Goal: Information Seeking & Learning: Learn about a topic

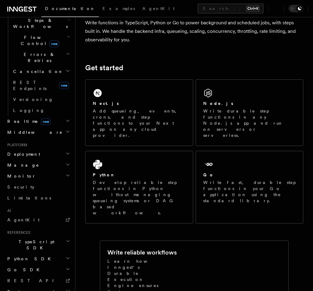
scroll to position [73, 0]
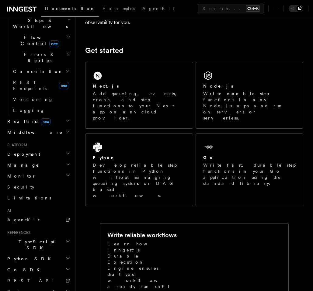
click at [43, 236] on h2 "TypeScript SDK" at bounding box center [38, 244] width 67 height 17
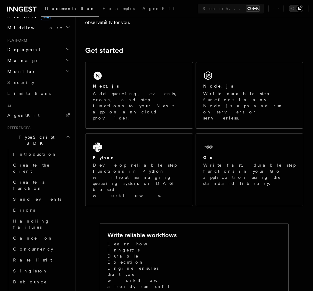
scroll to position [317, 0]
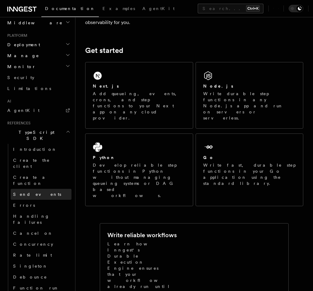
click at [38, 189] on link "Send events" at bounding box center [41, 194] width 61 height 11
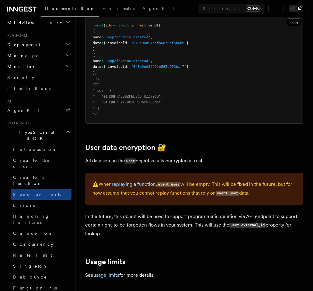
scroll to position [949, 0]
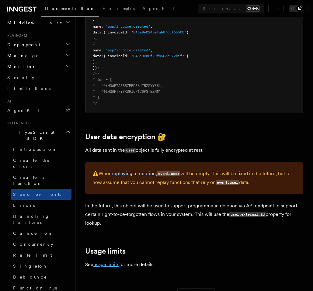
click at [107, 262] on link "usage limits" at bounding box center [106, 265] width 26 height 6
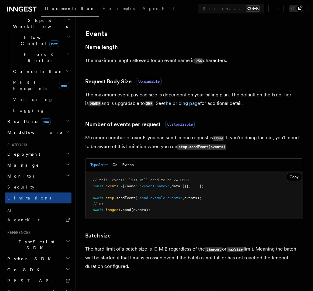
scroll to position [478, 0]
click at [198, 8] on button "Search... Ctrl+K" at bounding box center [231, 9] width 66 height 10
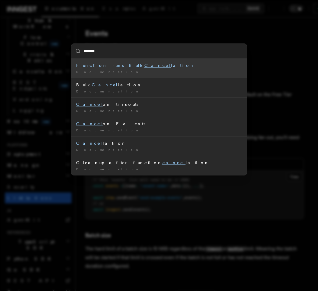
type input "********"
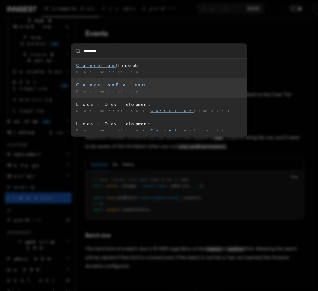
click at [122, 90] on div "Documentation /" at bounding box center [158, 91] width 165 height 5
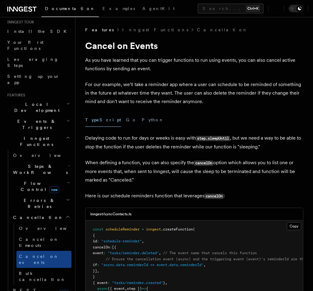
click at [66, 118] on icon "button" at bounding box center [68, 120] width 4 height 5
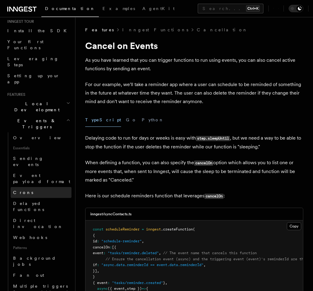
scroll to position [62, 0]
click at [66, 118] on icon "button" at bounding box center [68, 120] width 4 height 5
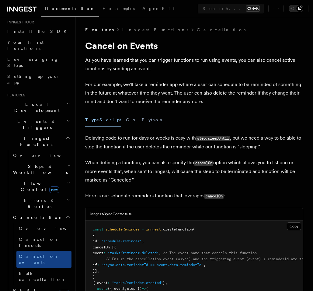
click at [66, 101] on icon "button" at bounding box center [68, 103] width 4 height 5
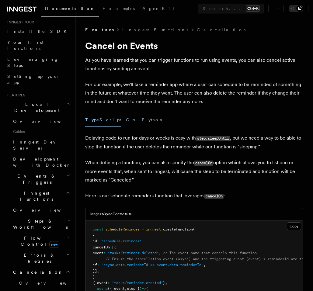
click at [66, 101] on icon "button" at bounding box center [68, 103] width 4 height 5
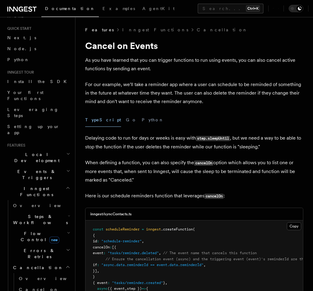
scroll to position [0, 0]
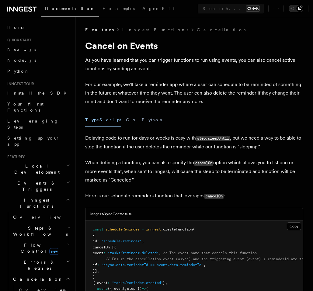
click at [66, 197] on icon "button" at bounding box center [68, 199] width 5 height 5
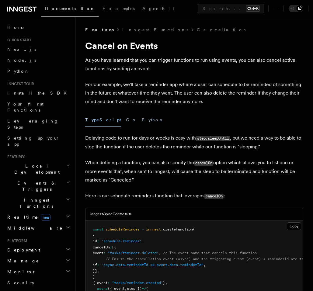
click at [67, 199] on icon "button" at bounding box center [68, 200] width 3 height 2
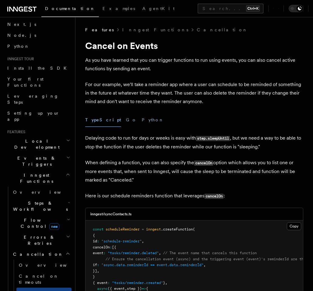
scroll to position [73, 0]
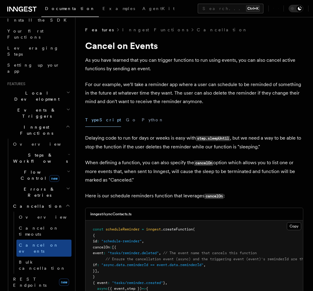
click at [68, 152] on icon "button" at bounding box center [69, 154] width 2 height 5
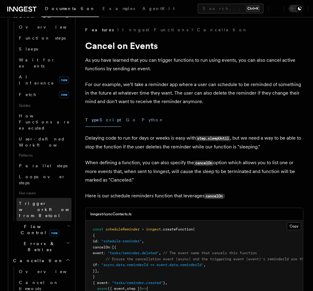
scroll to position [219, 0]
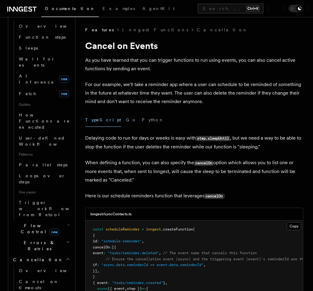
click at [67, 223] on icon "button" at bounding box center [68, 225] width 3 height 5
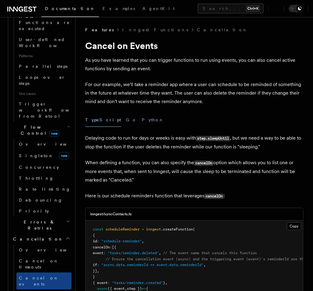
scroll to position [329, 0]
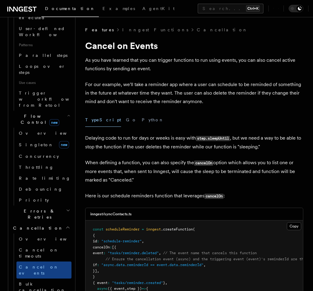
click at [67, 113] on icon "button" at bounding box center [68, 115] width 3 height 5
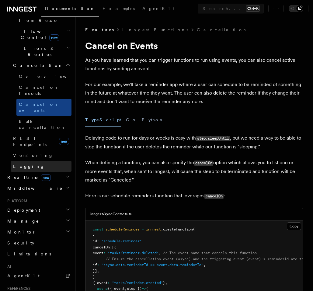
scroll to position [416, 0]
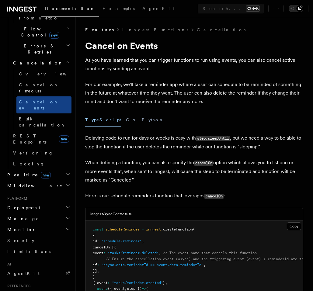
click at [66, 291] on icon "button" at bounding box center [68, 294] width 5 height 5
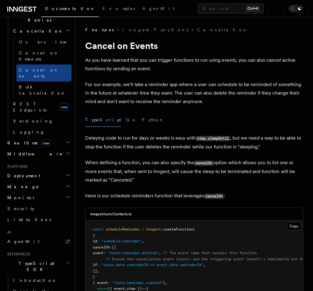
scroll to position [562, 0]
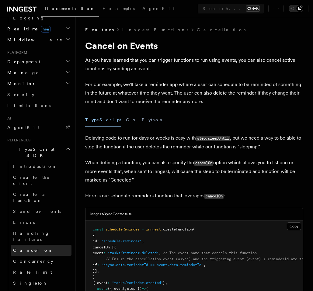
click at [25, 248] on span "Cancel on" at bounding box center [33, 250] width 40 height 5
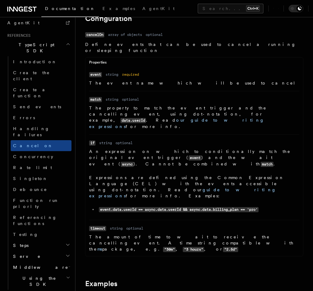
scroll to position [669, 0]
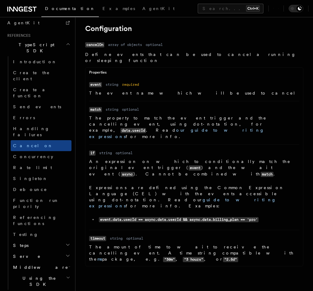
click at [61, 273] on h2 "Using the SDK" at bounding box center [41, 281] width 61 height 17
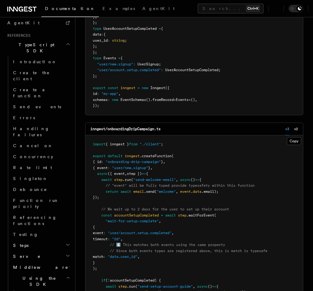
scroll to position [803, 0]
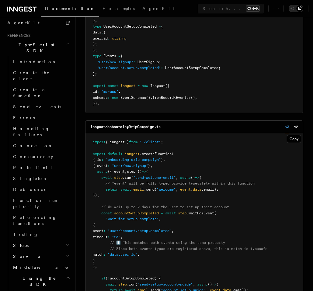
click at [66, 275] on icon "button" at bounding box center [68, 277] width 4 height 5
click at [68, 264] on icon "button" at bounding box center [69, 266] width 2 height 5
click at [27, 287] on span "Examples" at bounding box center [35, 289] width 33 height 5
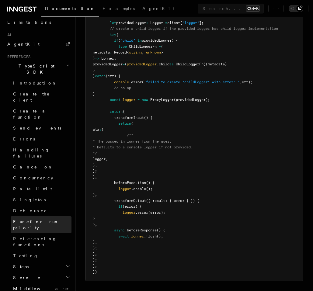
scroll to position [512, 0]
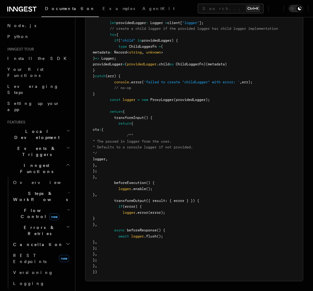
scroll to position [1, 0]
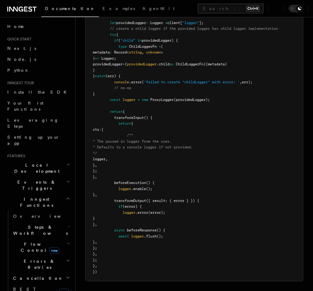
click at [66, 196] on icon "button" at bounding box center [68, 198] width 5 height 5
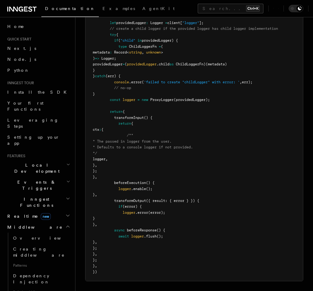
click at [65, 224] on icon "button" at bounding box center [67, 226] width 5 height 5
